Goal: Task Accomplishment & Management: Manage account settings

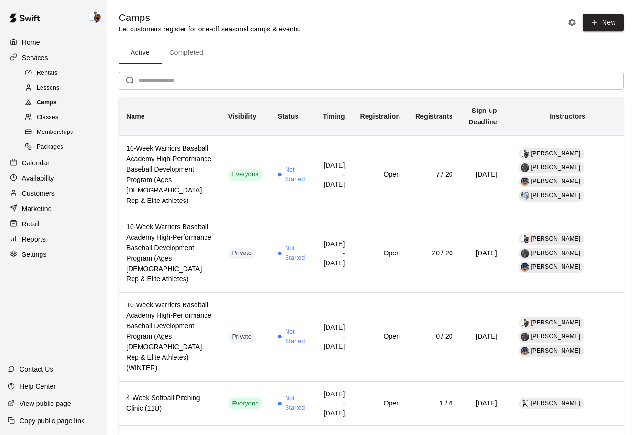
click at [64, 98] on div "Camps" at bounding box center [63, 102] width 81 height 13
click at [62, 86] on div "Lessons" at bounding box center [63, 87] width 81 height 13
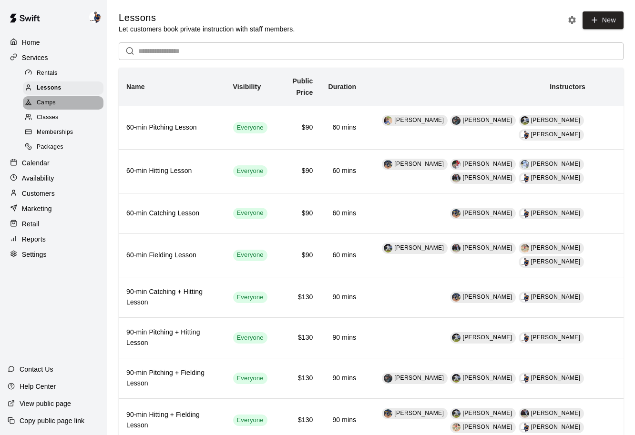
click at [56, 99] on div "Camps" at bounding box center [63, 102] width 81 height 13
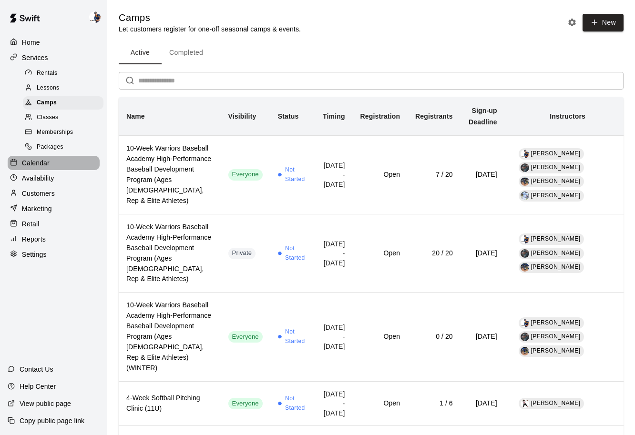
click at [53, 165] on div "Calendar" at bounding box center [54, 163] width 92 height 14
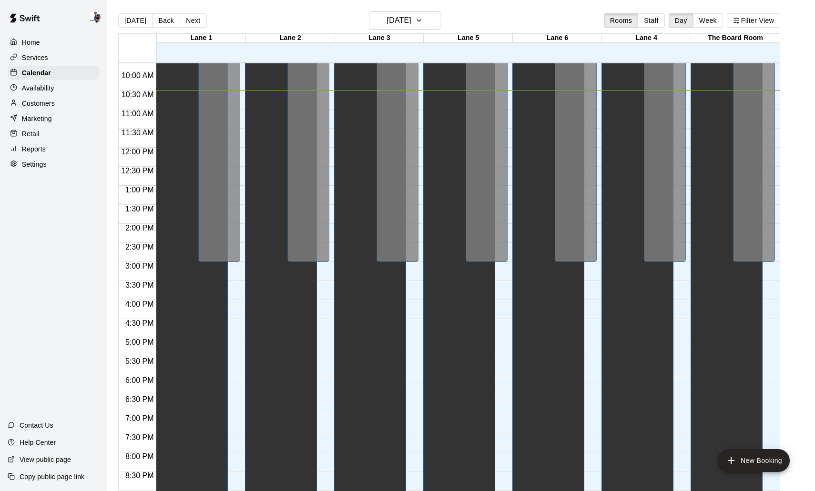
scroll to position [364, 0]
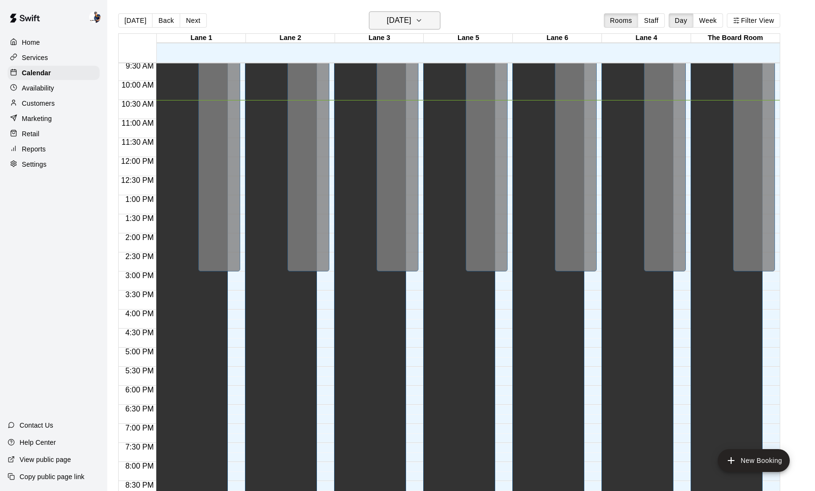
click at [423, 26] on icon "button" at bounding box center [419, 20] width 8 height 11
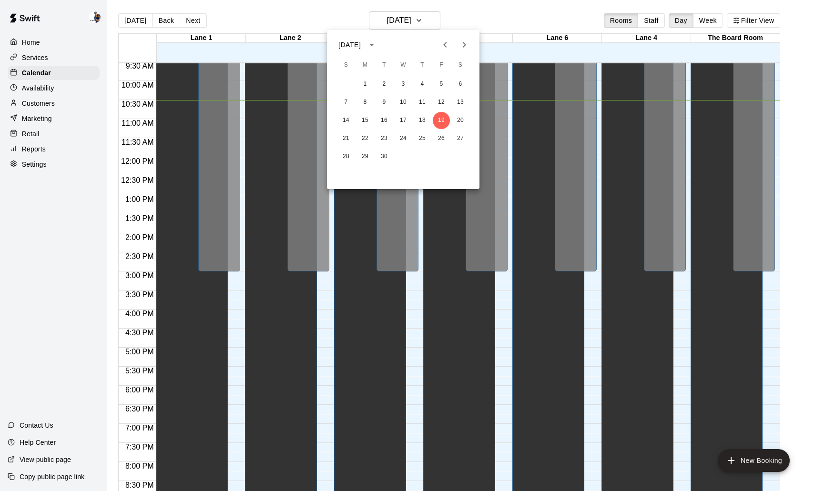
click at [634, 19] on div at bounding box center [407, 245] width 815 height 491
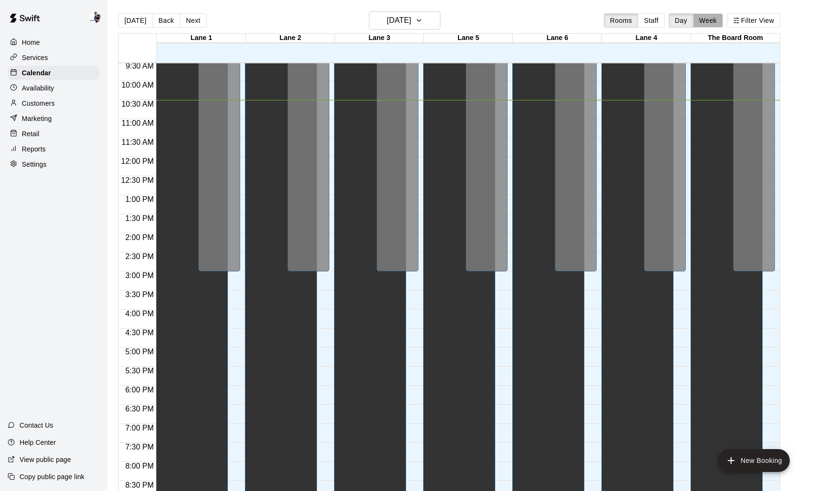
click at [634, 19] on button "Week" at bounding box center [708, 20] width 30 height 14
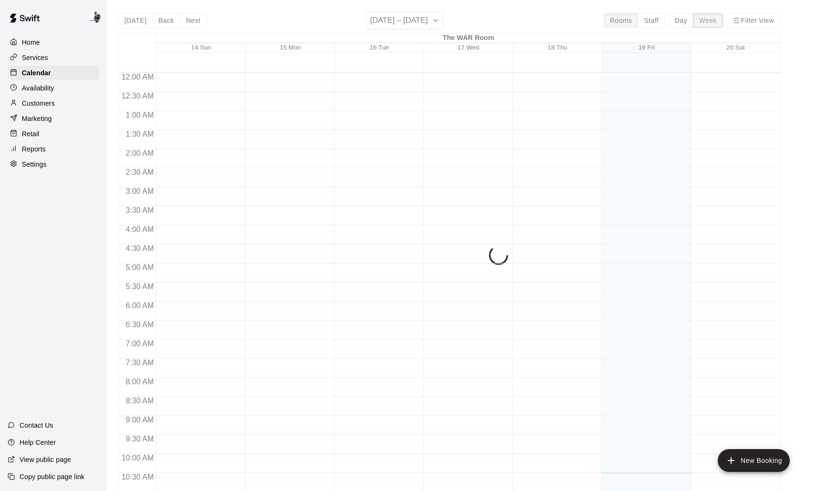
scroll to position [400, 0]
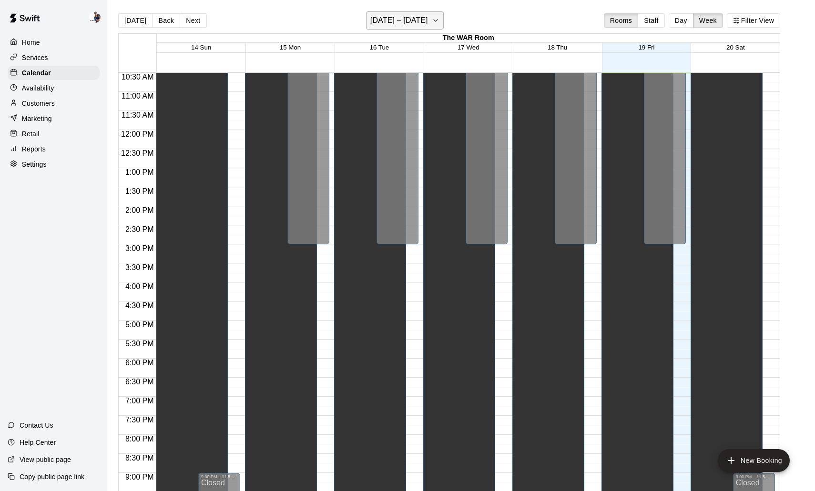
click at [426, 24] on h6 "[DATE] – [DATE]" at bounding box center [399, 20] width 58 height 13
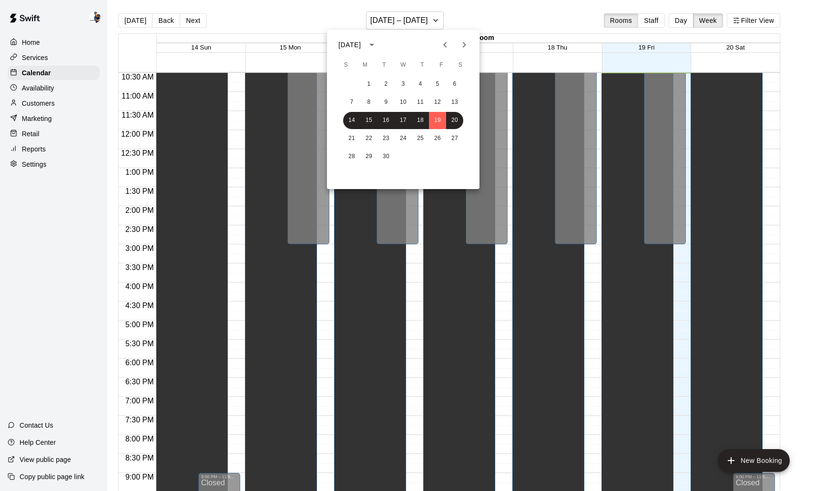
click at [466, 51] on button "Next month" at bounding box center [464, 44] width 19 height 19
click at [357, 106] on button "5" at bounding box center [351, 102] width 17 height 17
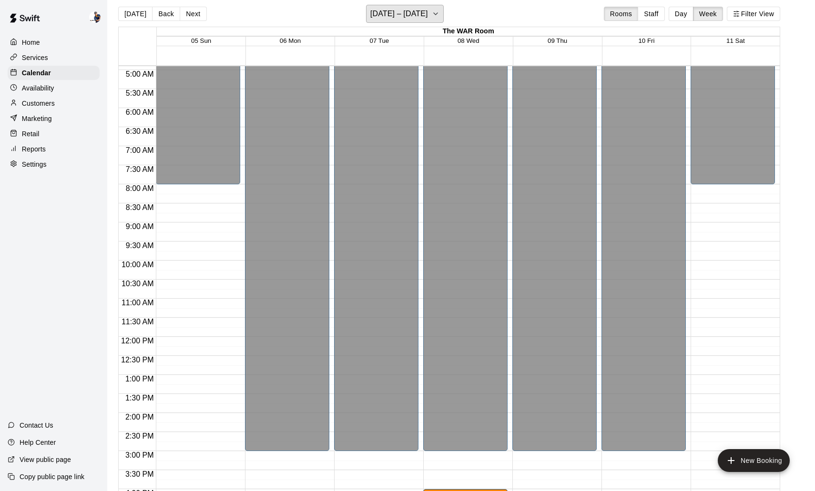
scroll to position [229, 0]
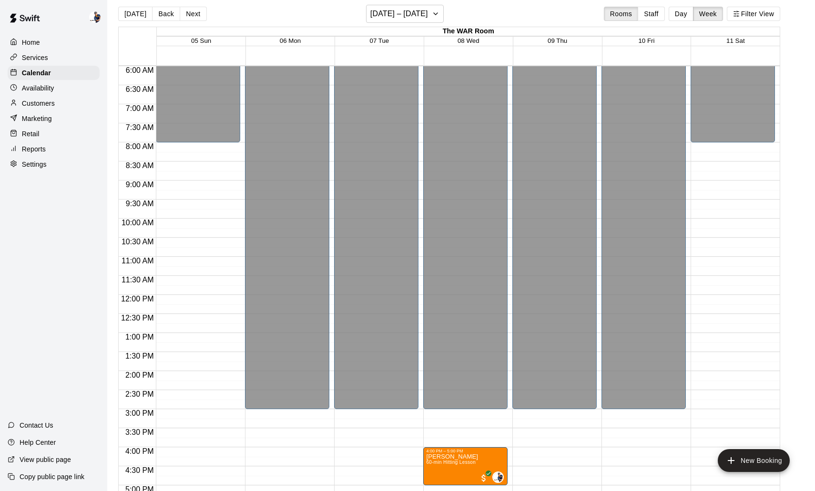
click at [183, 218] on div "12:00 AM – 8:00 AM Closed 9:00 PM – 11:59 PM Closed" at bounding box center [198, 294] width 84 height 915
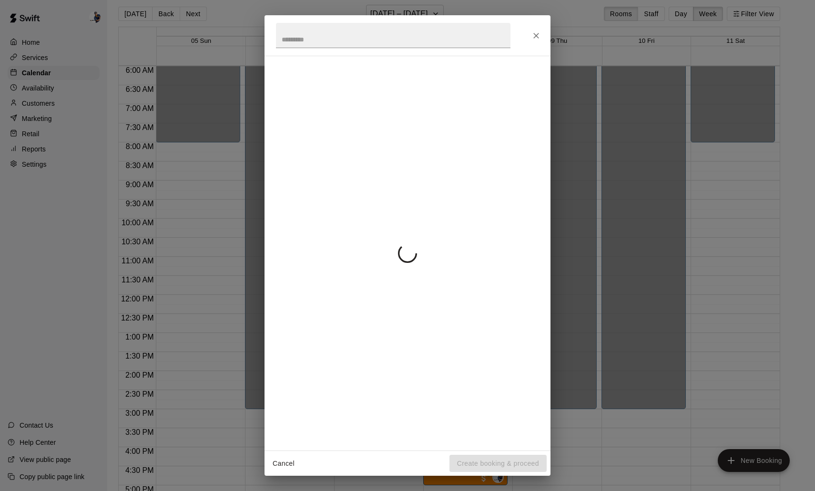
click at [183, 229] on div "Cancel Create booking & proceed" at bounding box center [407, 245] width 815 height 491
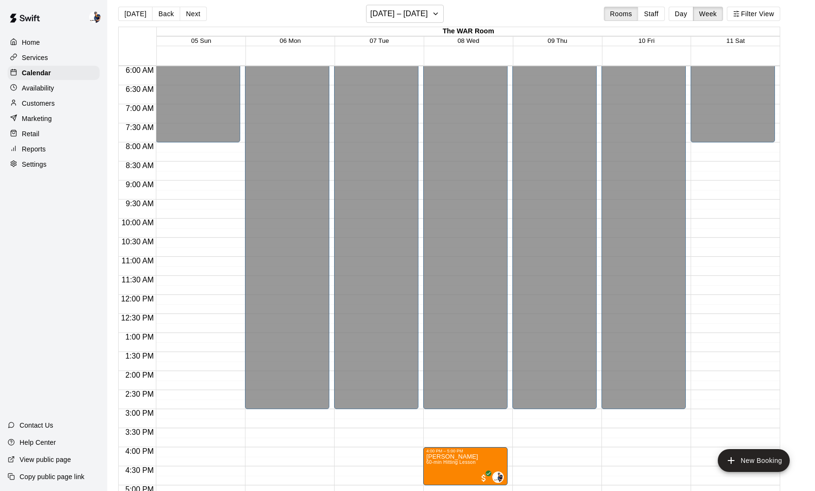
click at [184, 224] on div "12:00 AM – 8:00 AM Closed 9:00 PM – 11:59 PM Closed" at bounding box center [198, 294] width 84 height 915
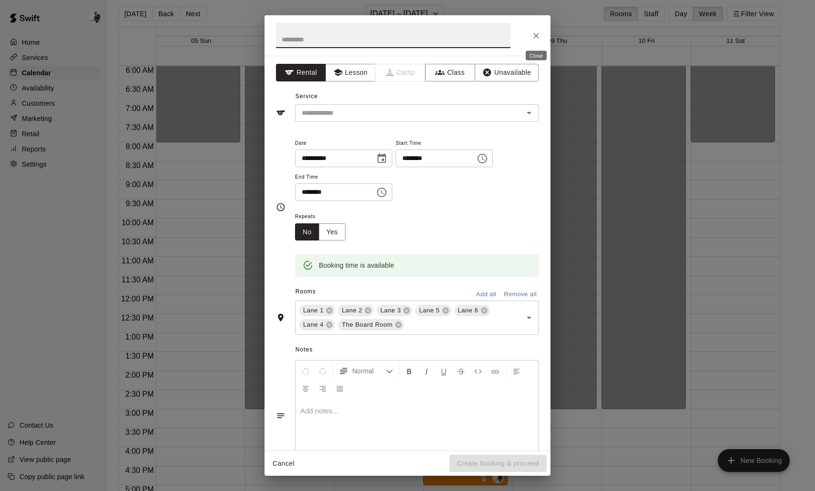
click at [534, 40] on icon "Close" at bounding box center [536, 36] width 10 height 10
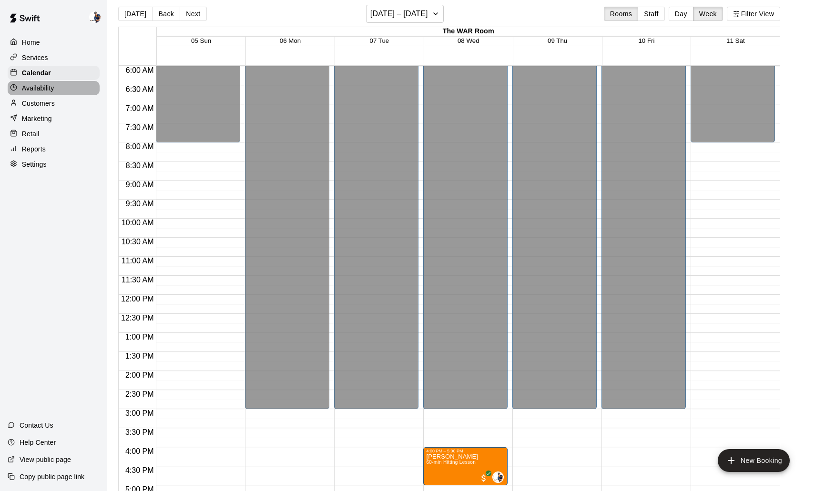
click at [51, 92] on p "Availability" at bounding box center [38, 88] width 32 height 10
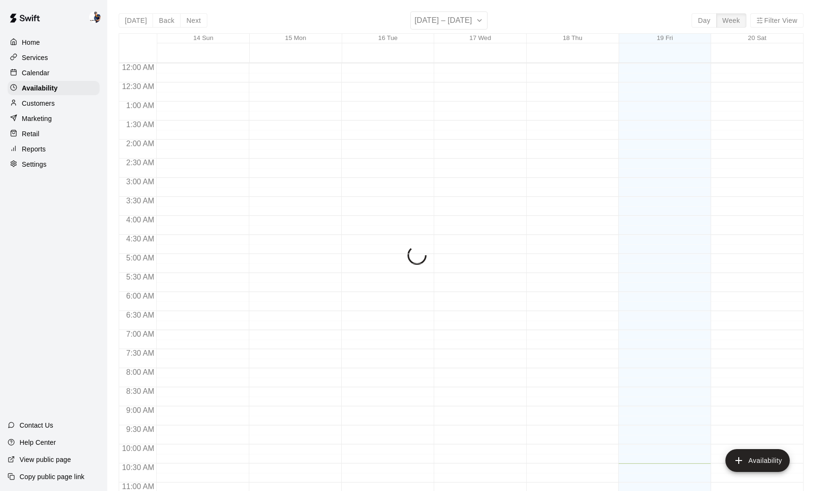
scroll to position [401, 0]
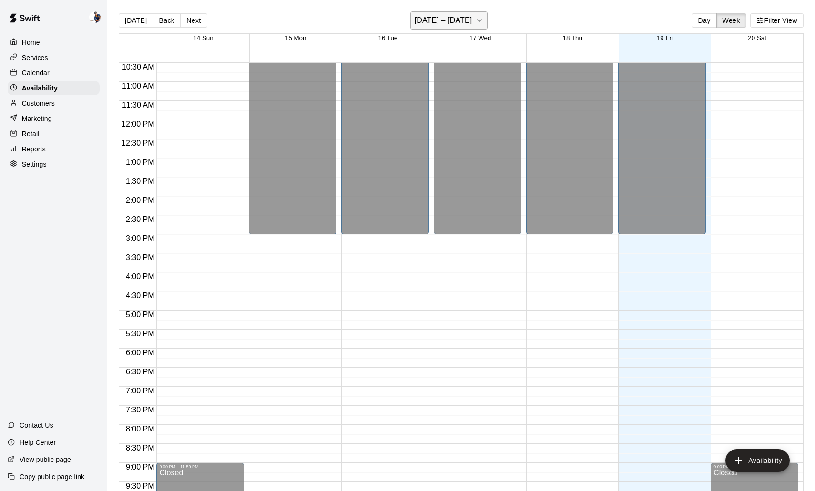
click at [431, 16] on h6 "[DATE] – [DATE]" at bounding box center [444, 20] width 58 height 13
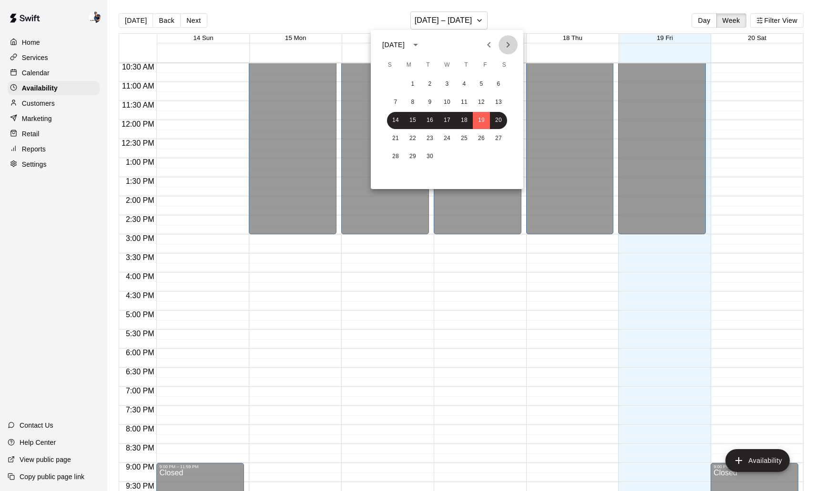
click at [509, 45] on icon "Next month" at bounding box center [507, 44] width 11 height 11
click at [401, 106] on button "5" at bounding box center [395, 102] width 17 height 17
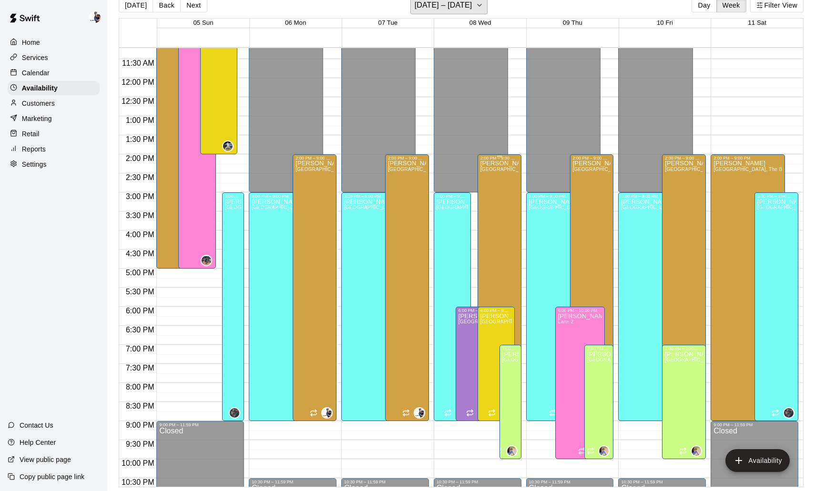
scroll to position [412, 0]
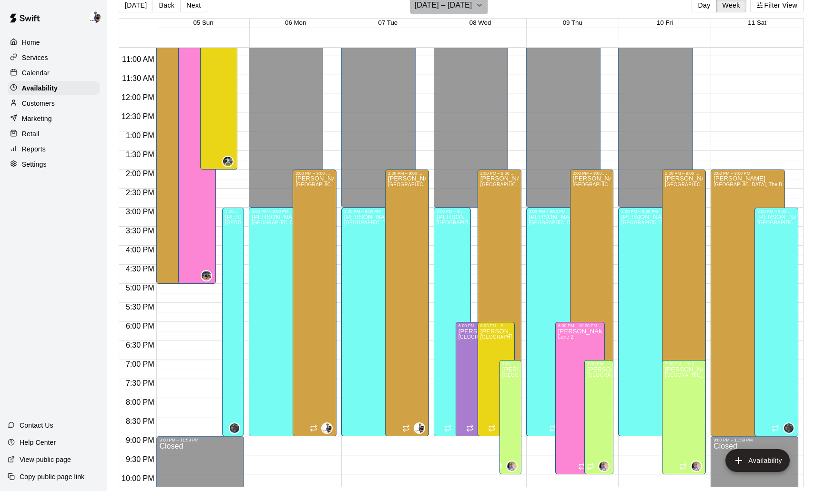
click at [464, 5] on h6 "[DATE] – [DATE]" at bounding box center [444, 5] width 58 height 13
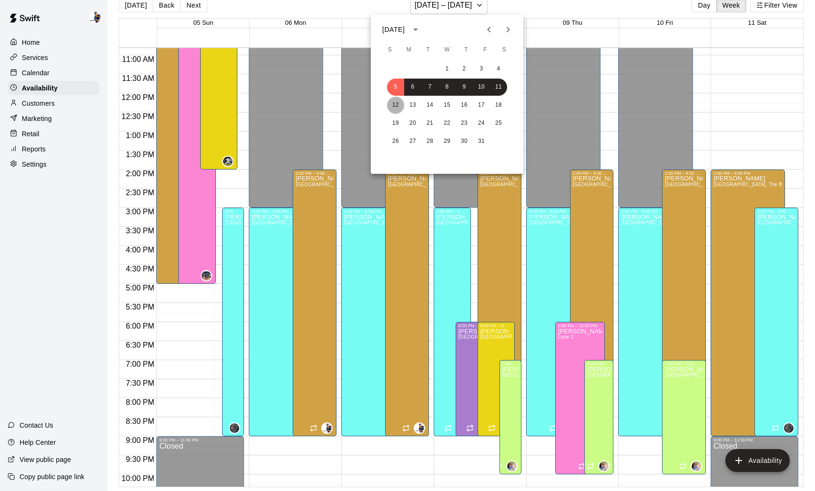
click at [392, 107] on button "12" at bounding box center [395, 105] width 17 height 17
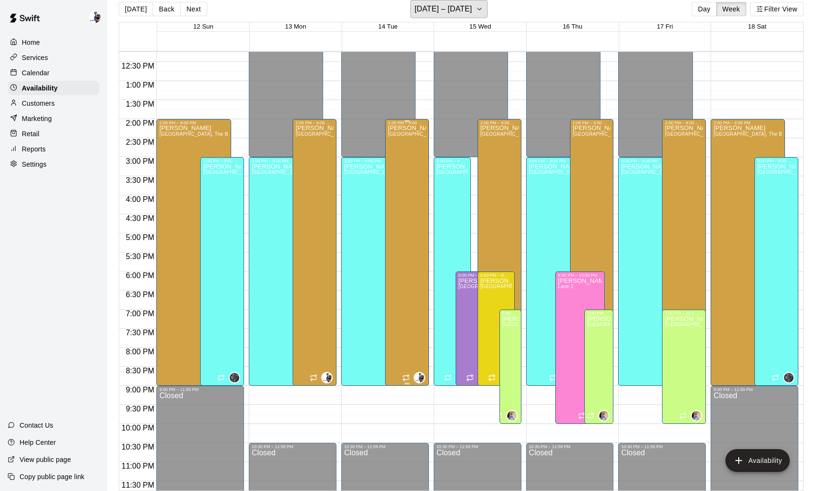
scroll to position [477, 0]
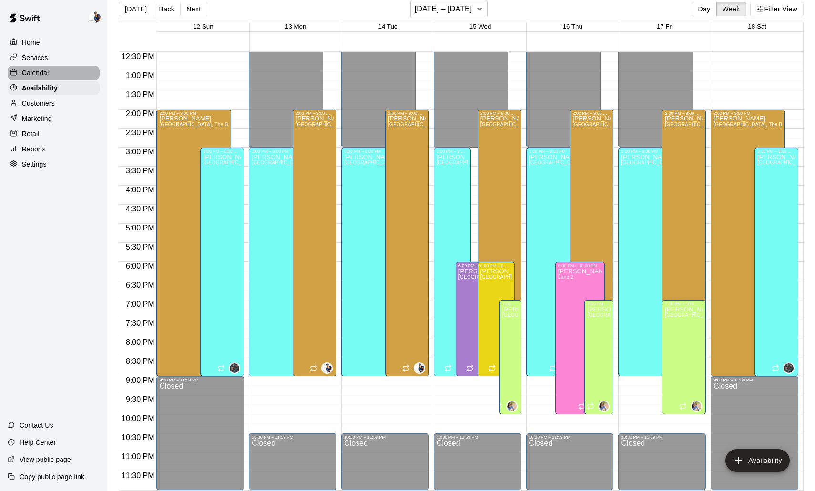
click at [45, 75] on p "Calendar" at bounding box center [36, 73] width 28 height 10
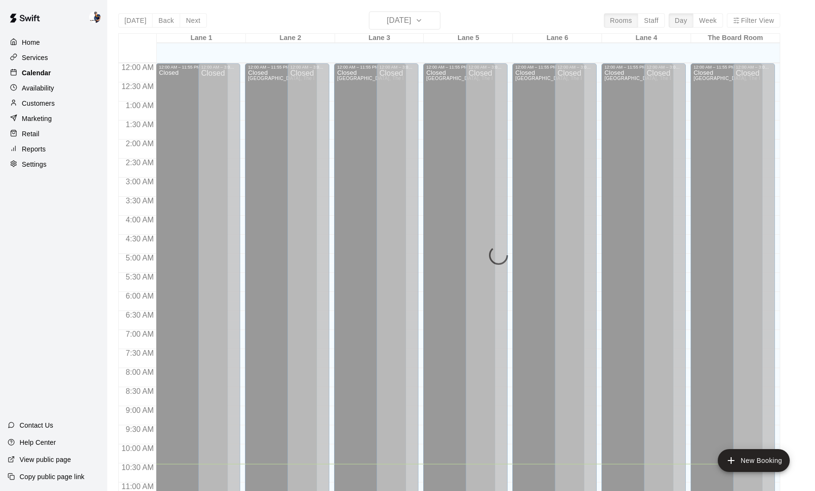
scroll to position [401, 0]
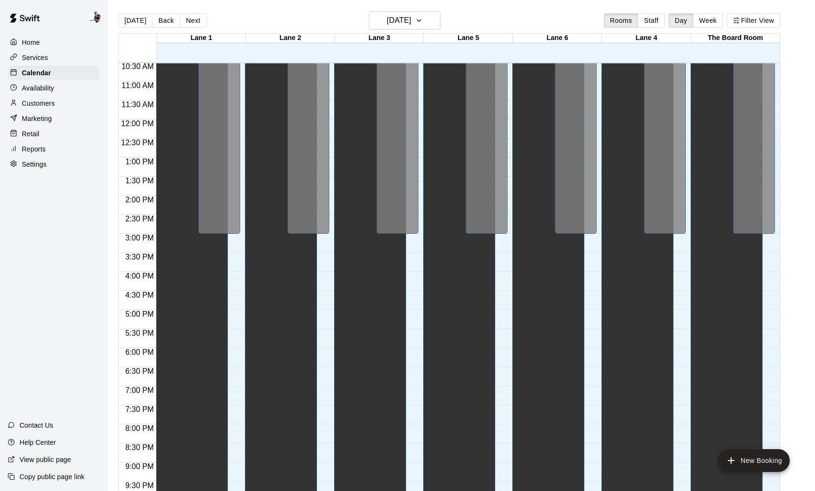
click at [43, 89] on p "Availability" at bounding box center [38, 88] width 32 height 10
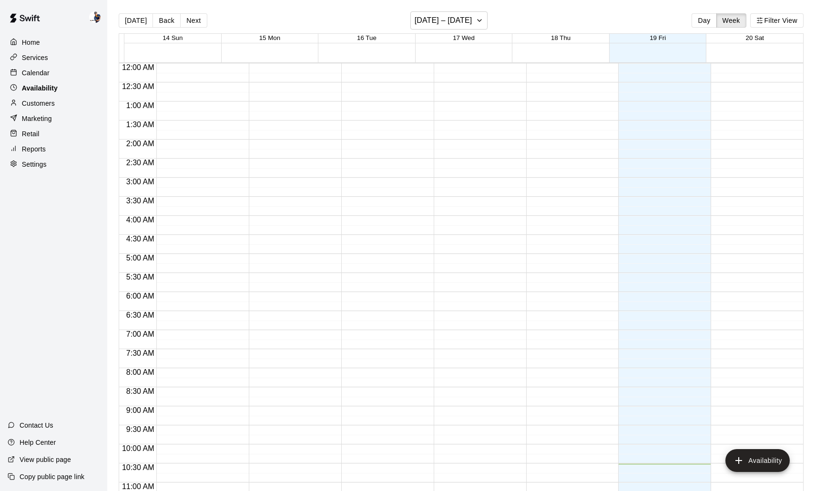
scroll to position [401, 0]
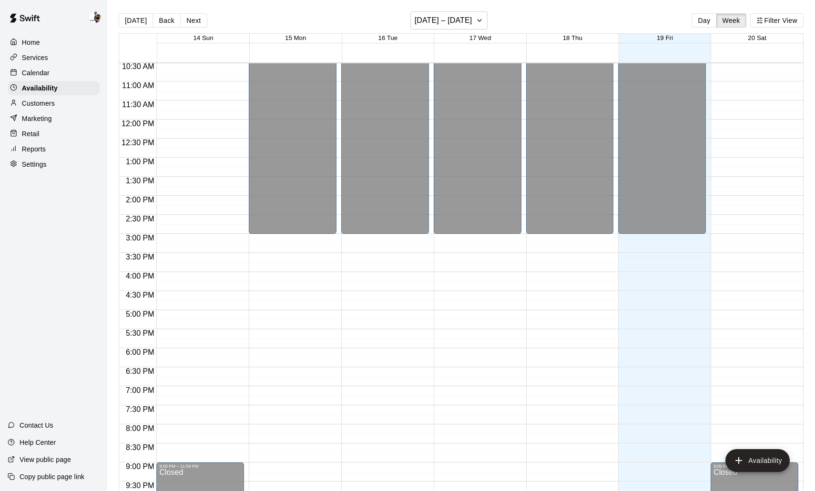
click at [414, 34] on div "16 Tue" at bounding box center [388, 39] width 92 height 10
click at [420, 25] on h6 "[DATE] – [DATE]" at bounding box center [444, 20] width 58 height 13
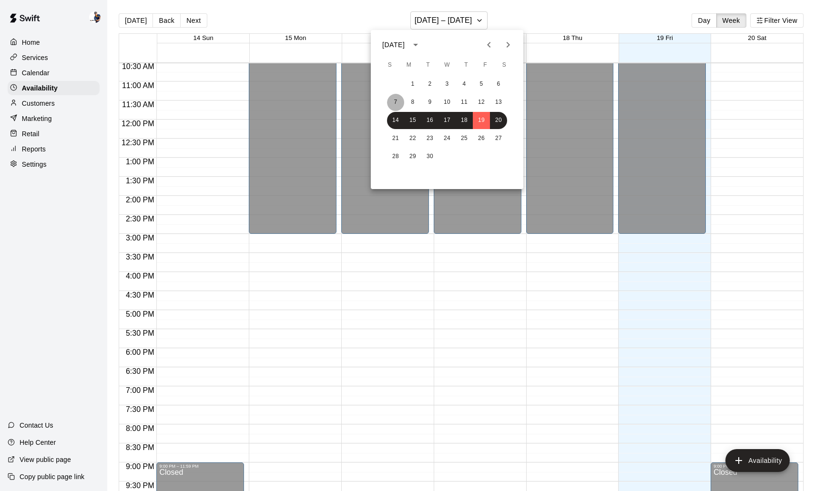
click at [396, 102] on button "7" at bounding box center [395, 102] width 17 height 17
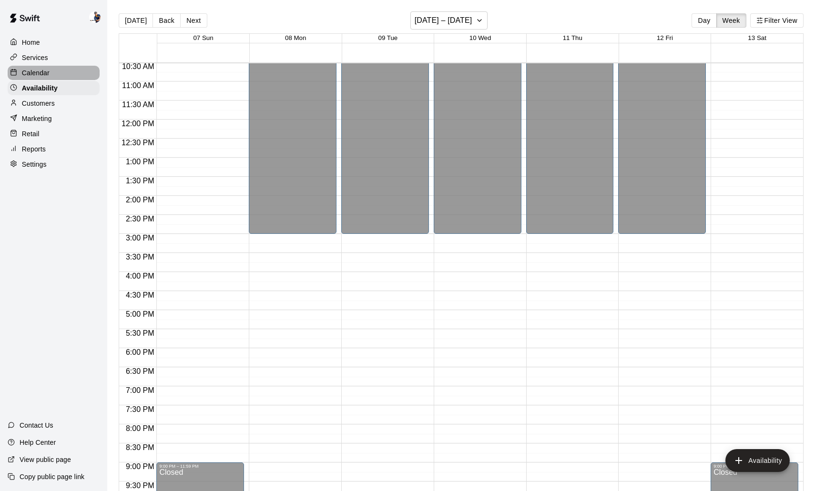
click at [58, 75] on div "Calendar" at bounding box center [54, 73] width 92 height 14
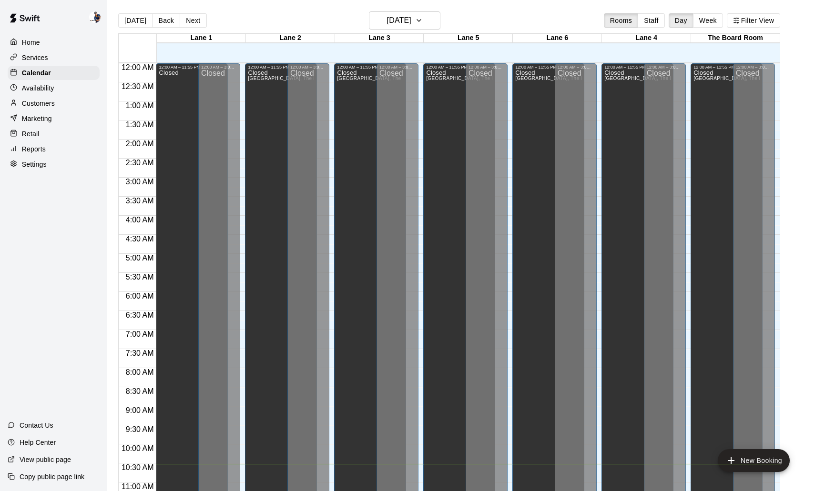
scroll to position [401, 0]
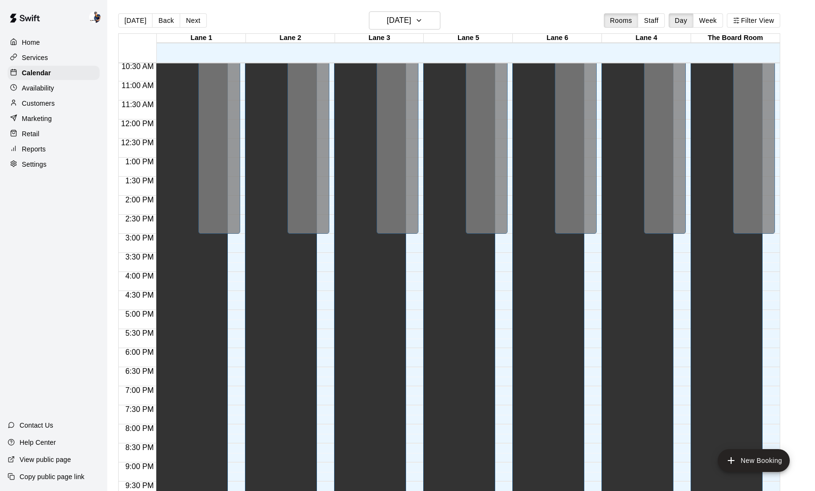
click at [413, 35] on div "Lane 3" at bounding box center [379, 38] width 89 height 9
click at [411, 24] on h6 "[DATE]" at bounding box center [399, 20] width 24 height 13
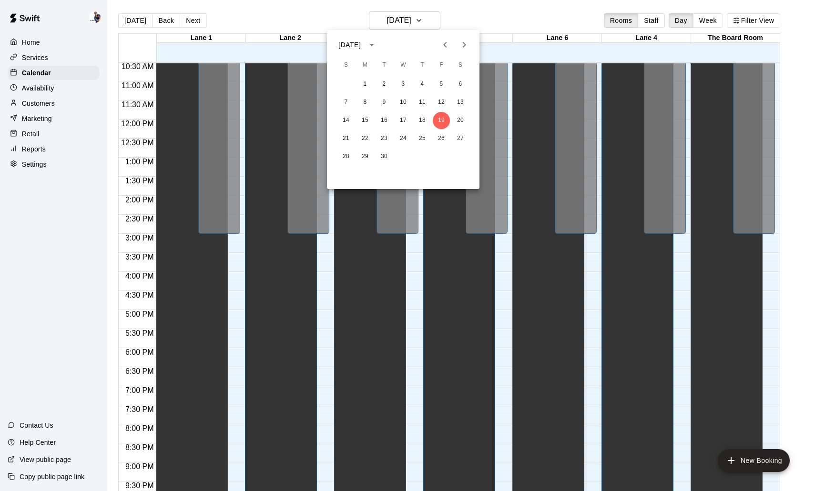
click at [467, 46] on icon "Next month" at bounding box center [463, 44] width 11 height 11
click at [634, 22] on div at bounding box center [407, 245] width 815 height 491
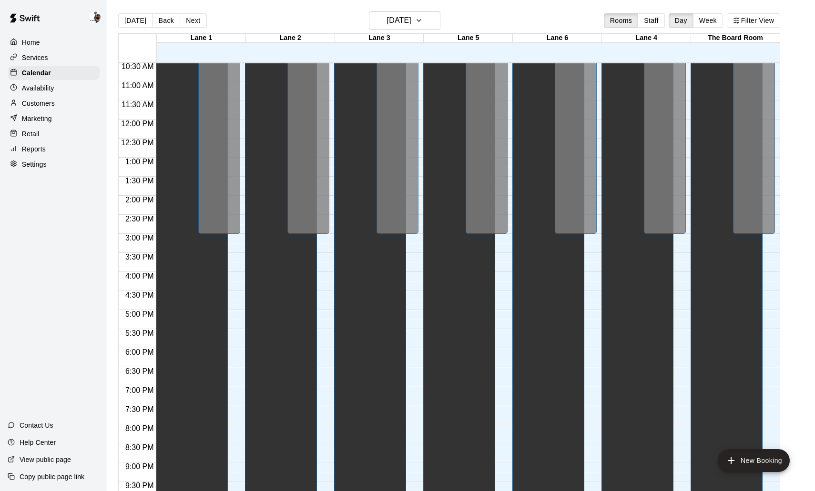
click at [634, 22] on button "Week" at bounding box center [708, 20] width 30 height 14
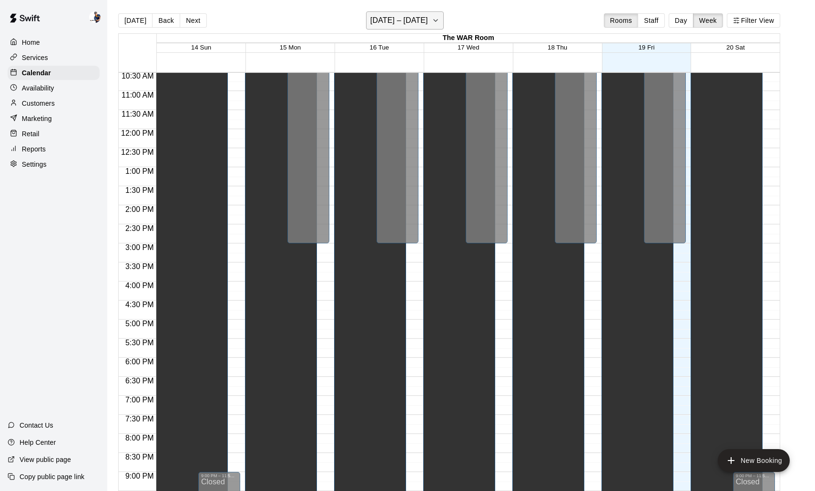
click at [414, 16] on h6 "[DATE] – [DATE]" at bounding box center [399, 20] width 58 height 13
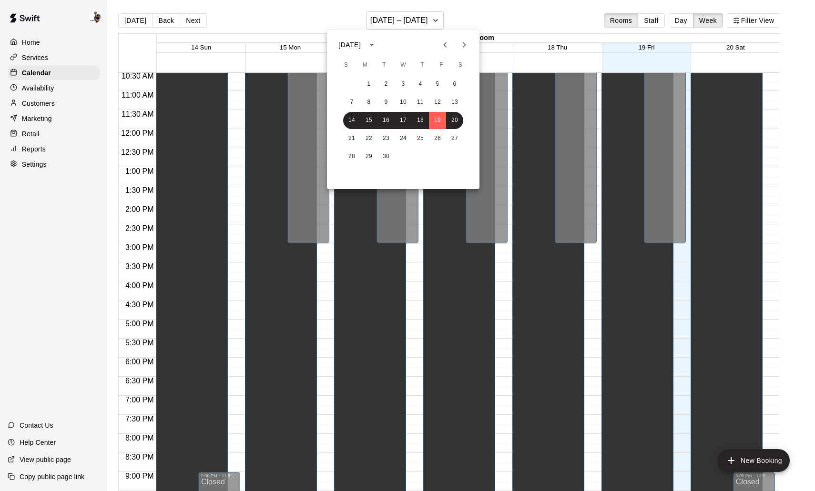
click at [464, 51] on button "Next month" at bounding box center [464, 44] width 19 height 19
click at [442, 49] on icon "Previous month" at bounding box center [444, 44] width 11 height 11
click at [355, 120] on button "12" at bounding box center [351, 120] width 17 height 17
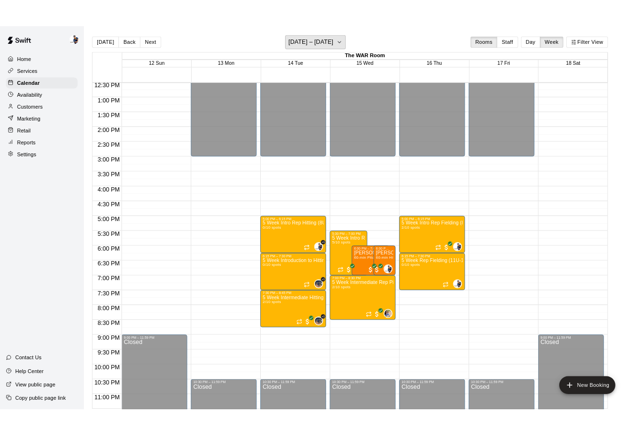
scroll to position [486, 0]
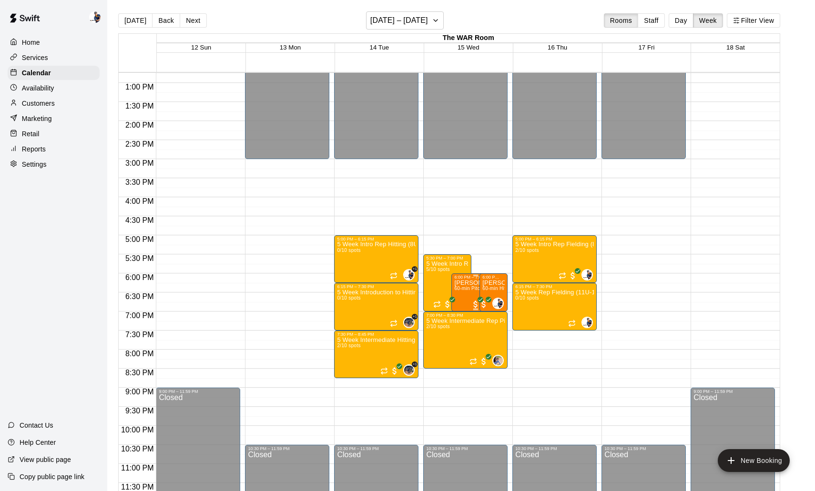
click at [478, 246] on div at bounding box center [407, 245] width 815 height 491
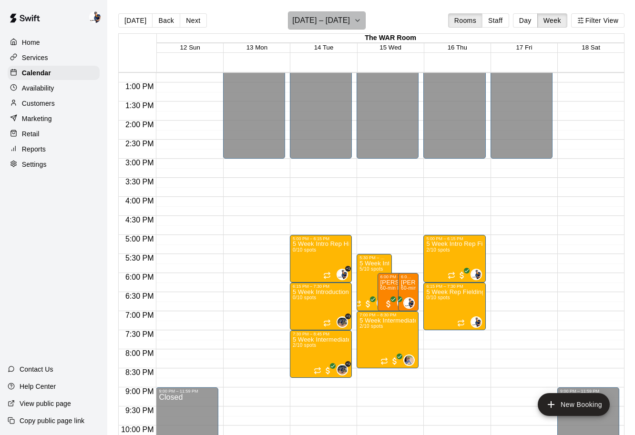
click at [341, 27] on h6 "[DATE] – [DATE]" at bounding box center [321, 20] width 58 height 13
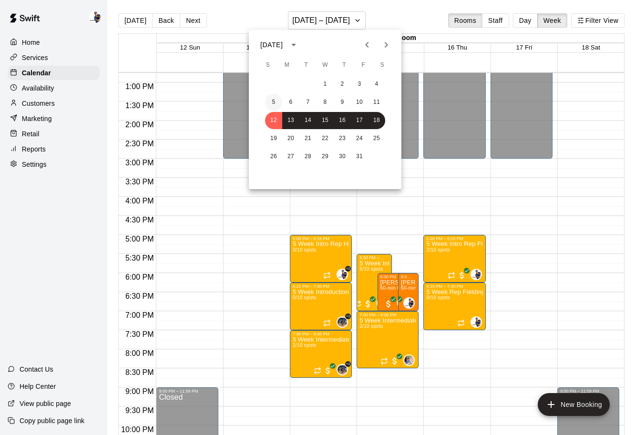
click at [276, 105] on button "5" at bounding box center [273, 102] width 17 height 17
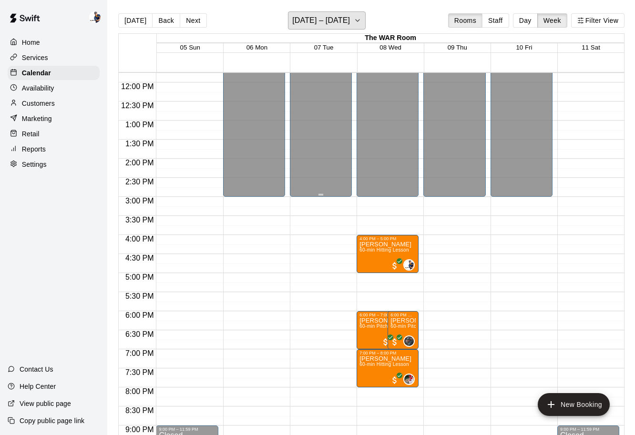
scroll to position [432, 0]
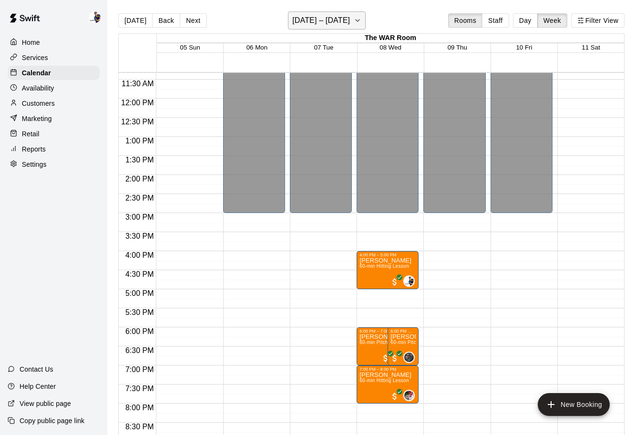
click at [325, 20] on h6 "[DATE] – [DATE]" at bounding box center [321, 20] width 58 height 13
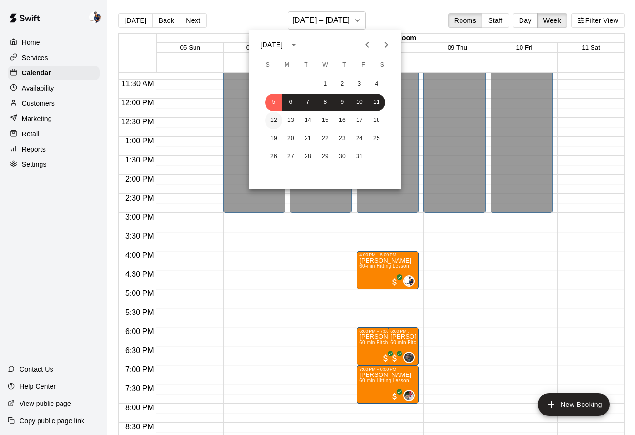
click at [275, 123] on button "12" at bounding box center [273, 120] width 17 height 17
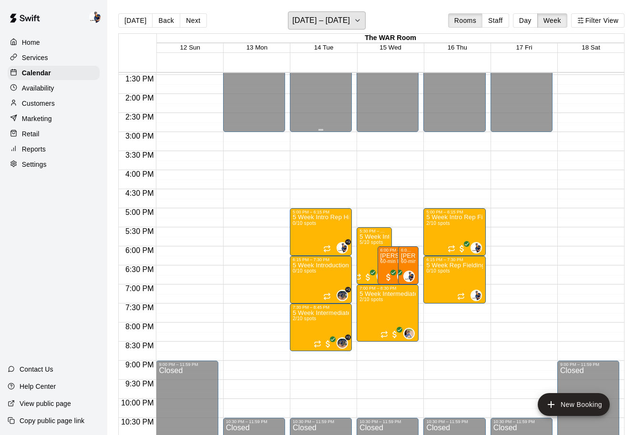
scroll to position [526, 0]
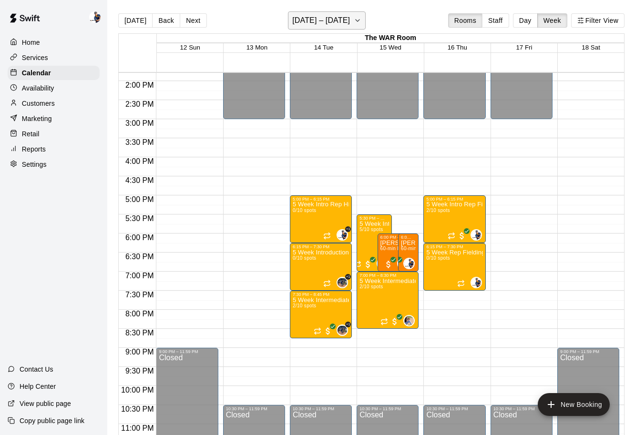
click at [328, 26] on h6 "[DATE] – [DATE]" at bounding box center [321, 20] width 58 height 13
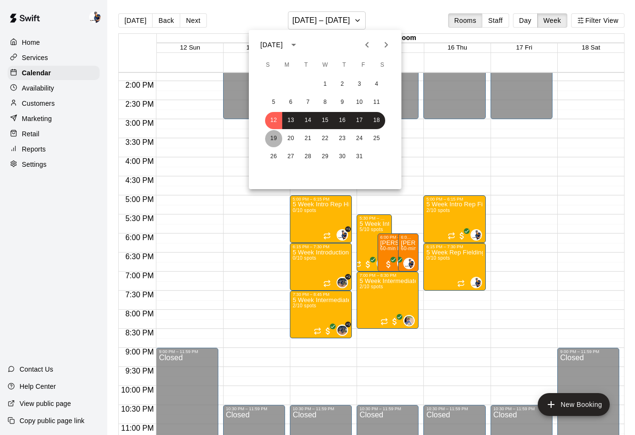
click at [276, 142] on button "19" at bounding box center [273, 138] width 17 height 17
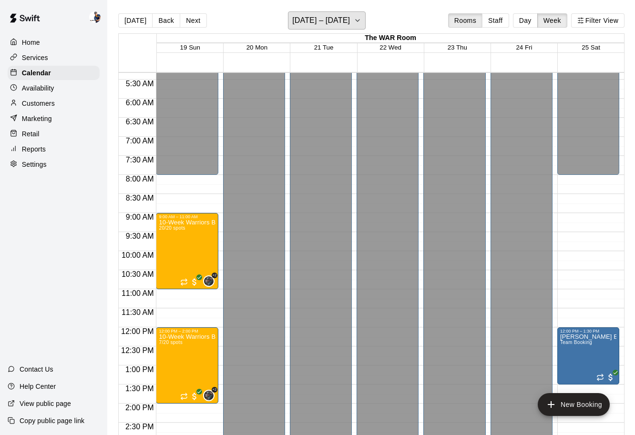
scroll to position [191, 0]
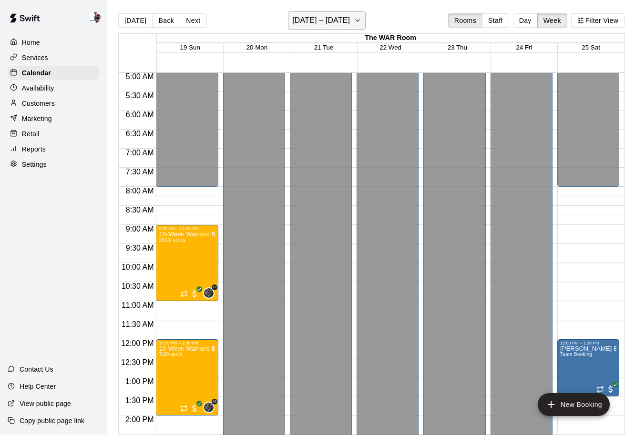
click at [348, 25] on button "[DATE] – [DATE]" at bounding box center [327, 20] width 78 height 18
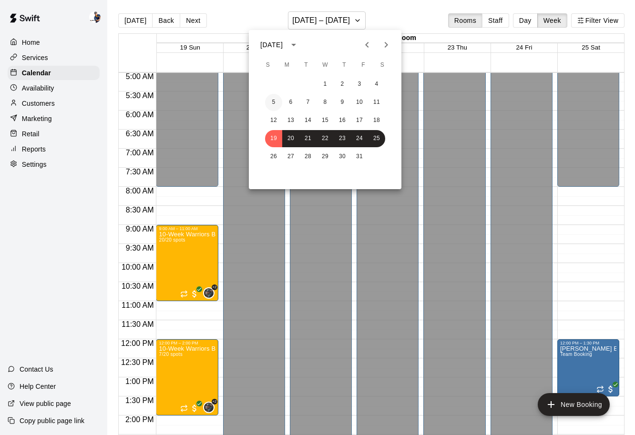
click at [273, 104] on button "5" at bounding box center [273, 102] width 17 height 17
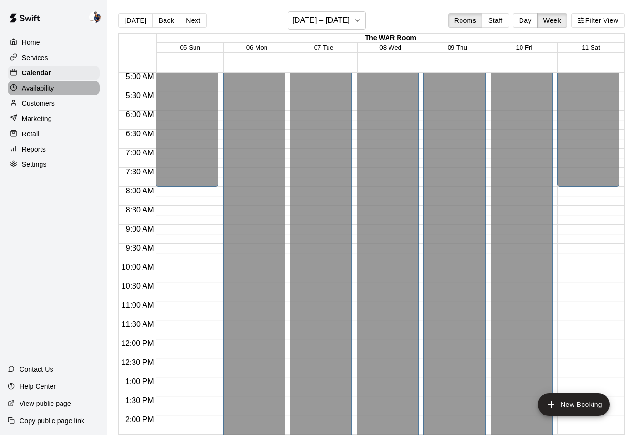
click at [40, 87] on p "Availability" at bounding box center [38, 88] width 32 height 10
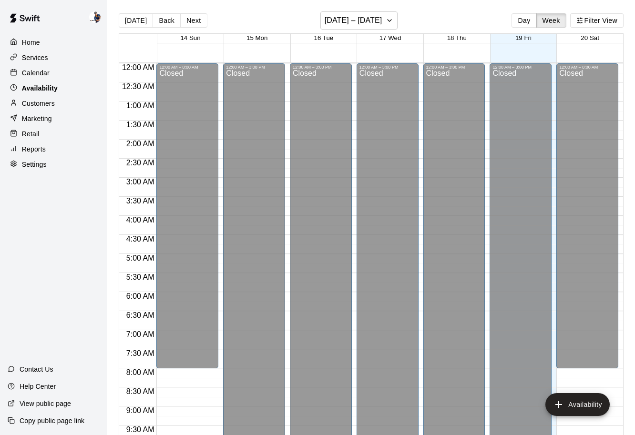
scroll to position [402, 0]
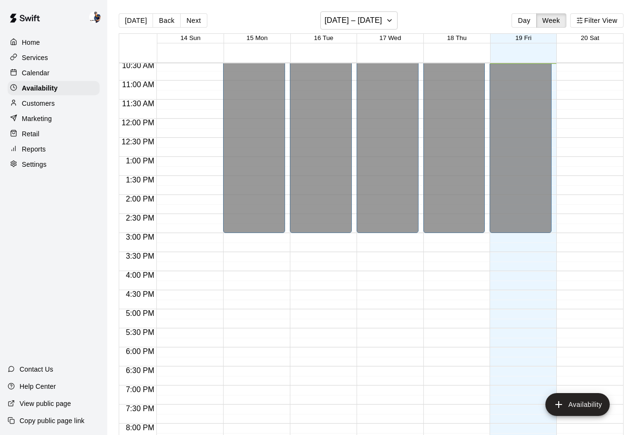
click at [40, 100] on p "Customers" at bounding box center [38, 104] width 33 height 10
